Goal: Task Accomplishment & Management: Manage account settings

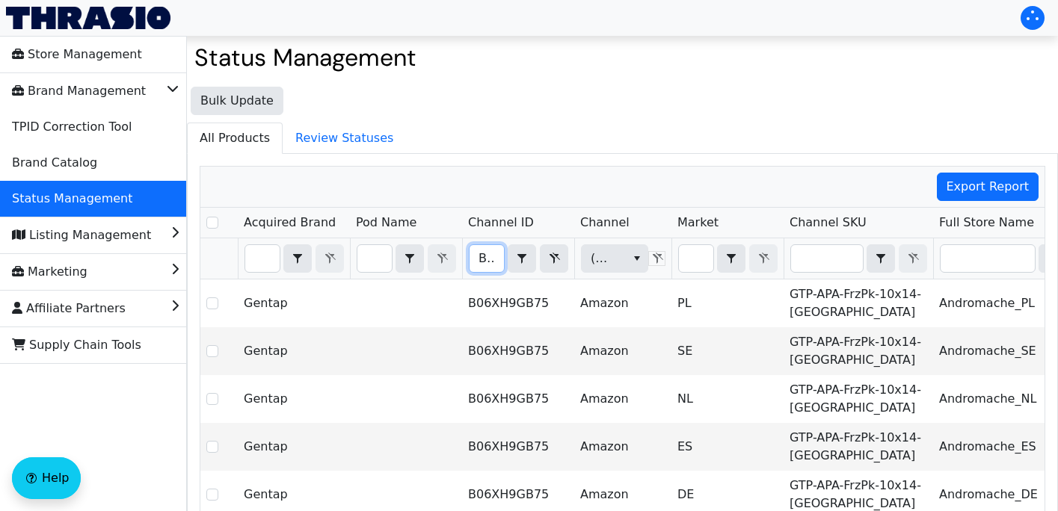
scroll to position [0, 321]
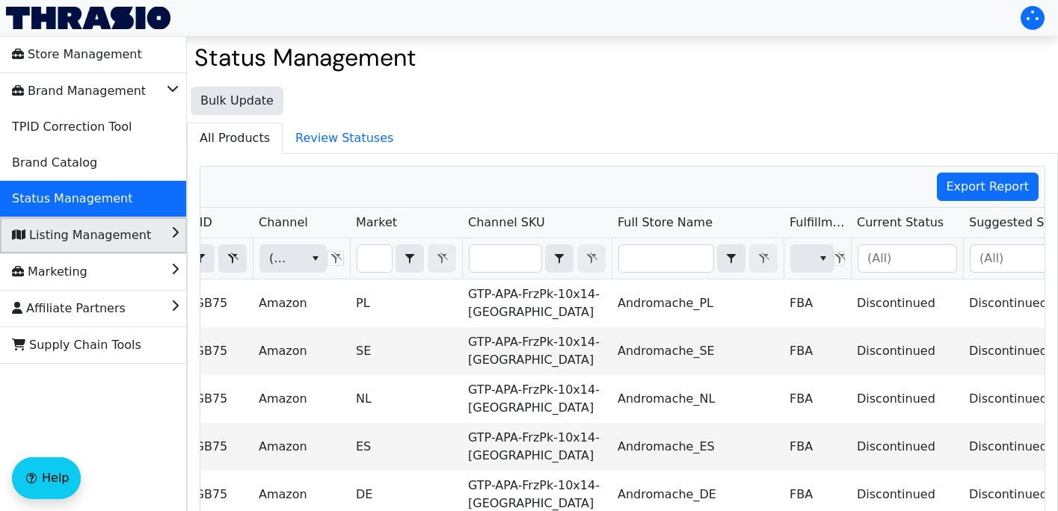
click at [156, 234] on li "Listing Management" at bounding box center [93, 236] width 187 height 36
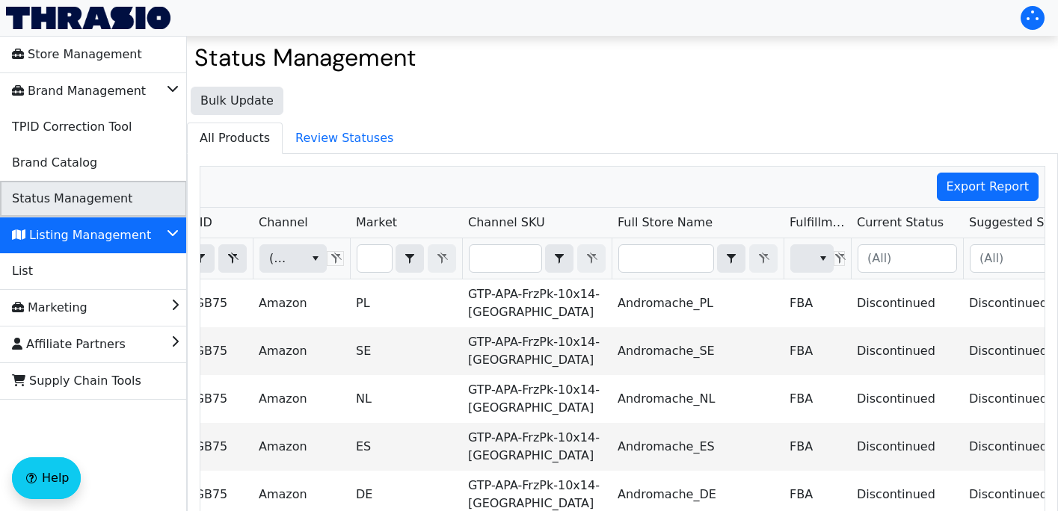
click at [114, 199] on span "Status Management" at bounding box center [72, 199] width 120 height 24
checkbox input "true"
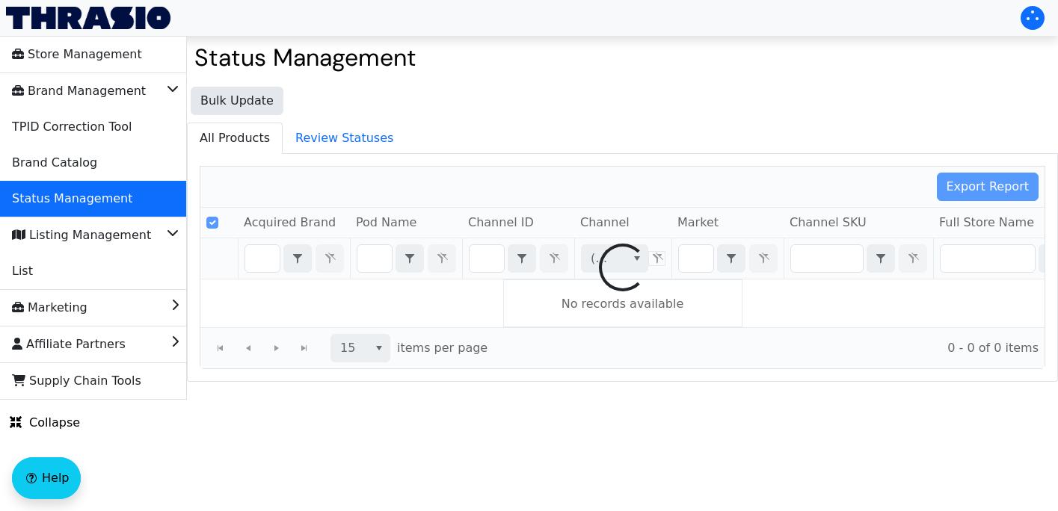
click at [849, 262] on div at bounding box center [622, 268] width 844 height 202
click at [825, 262] on div at bounding box center [622, 268] width 844 height 202
click at [824, 262] on div at bounding box center [622, 268] width 844 height 202
click at [803, 262] on div at bounding box center [622, 268] width 844 height 202
click at [816, 266] on div at bounding box center [622, 268] width 844 height 202
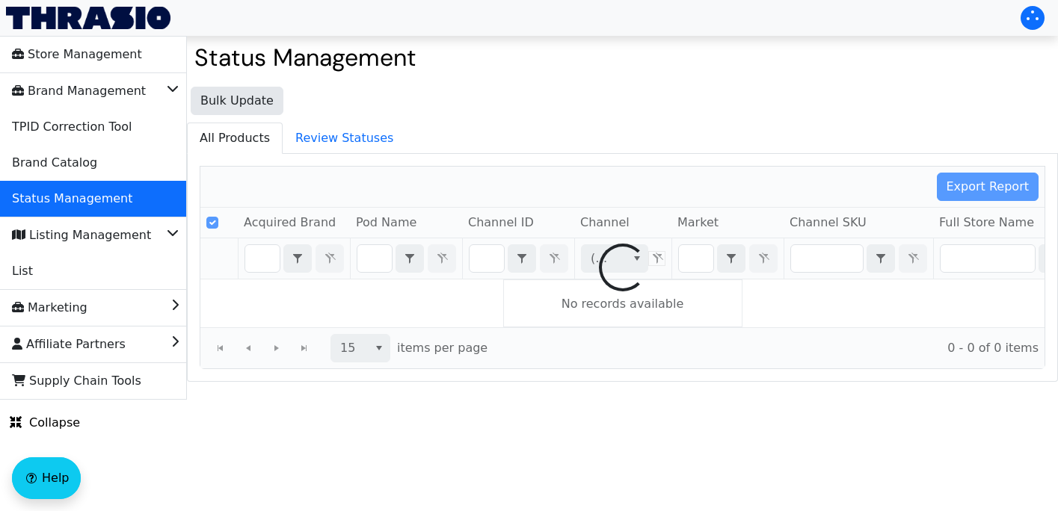
click at [816, 260] on div at bounding box center [622, 268] width 844 height 202
checkbox input "false"
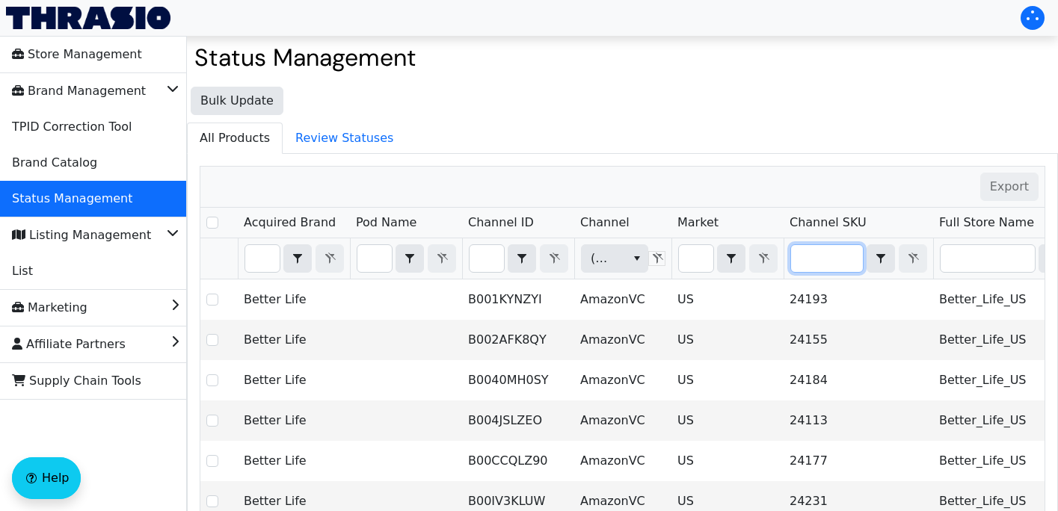
click at [810, 258] on input "Filter" at bounding box center [827, 258] width 72 height 27
type input "HCO-HOK-Knif-PW-1"
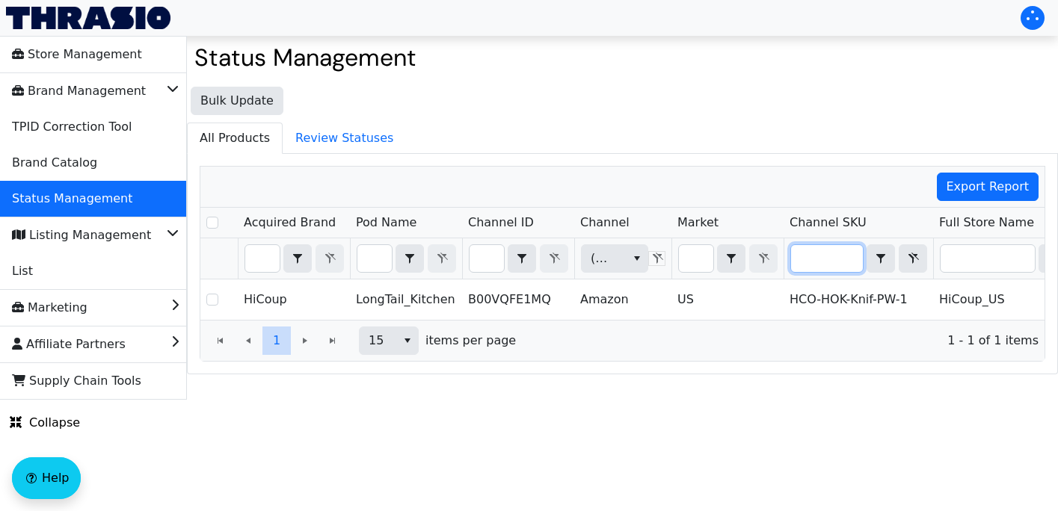
checkbox input "false"
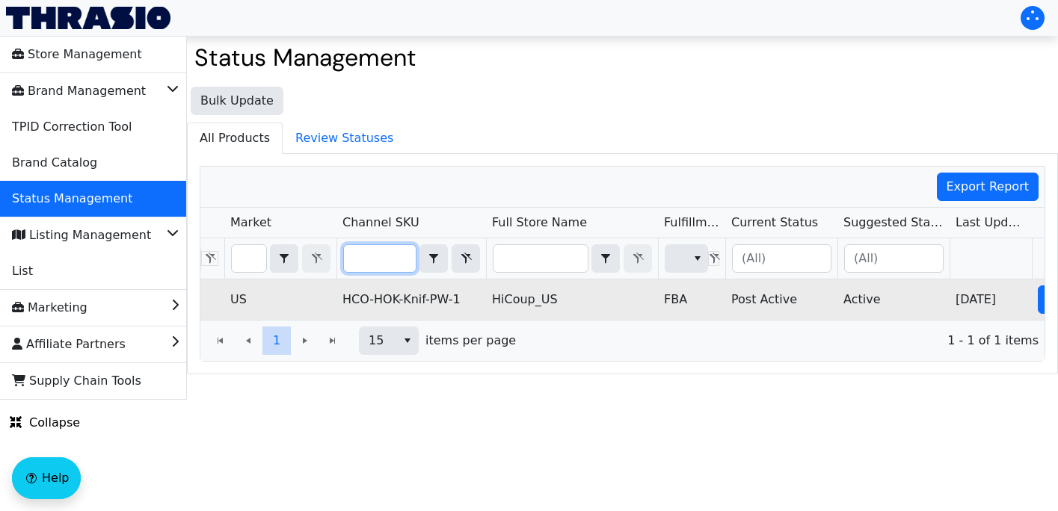
scroll to position [0, 508]
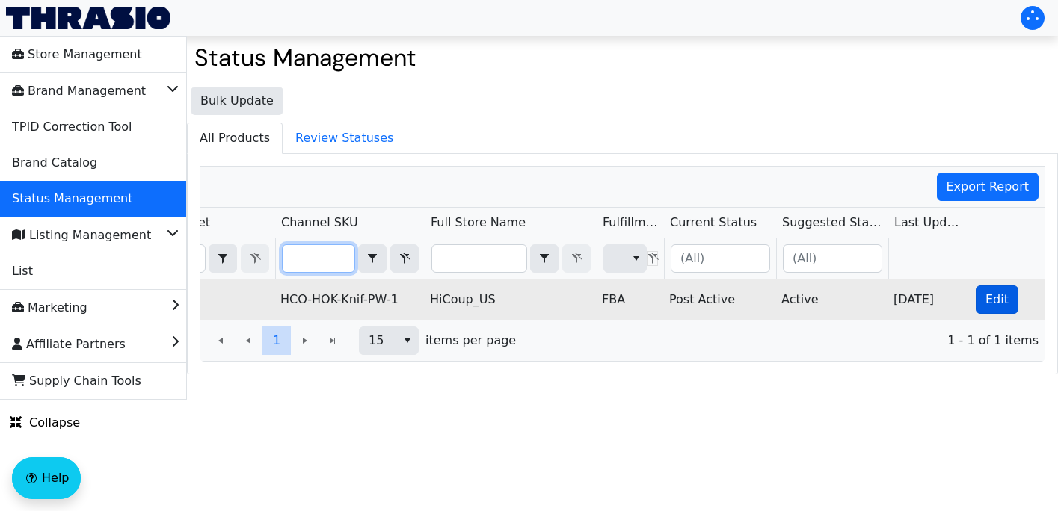
type input "HCO-HOK-Knif-PW-1"
click at [1010, 295] on button "Edit" at bounding box center [997, 300] width 43 height 28
checkbox input "true"
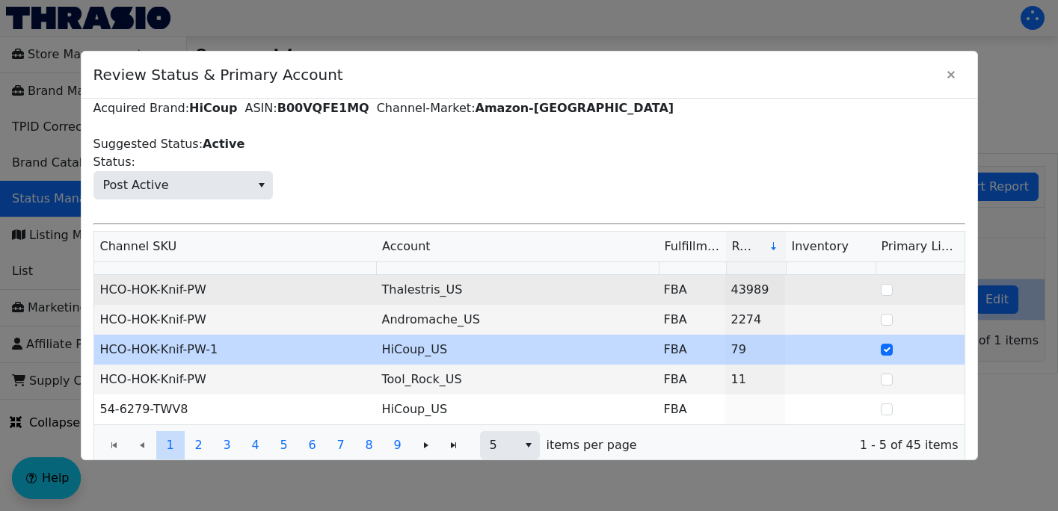
scroll to position [69, 0]
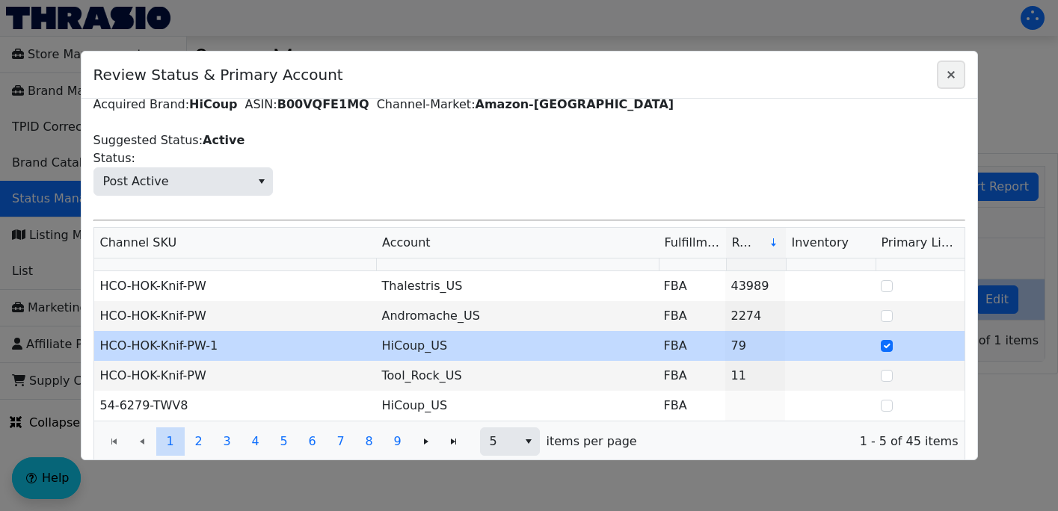
click at [954, 69] on icon "Close" at bounding box center [951, 75] width 18 height 12
